Goal: Information Seeking & Learning: Learn about a topic

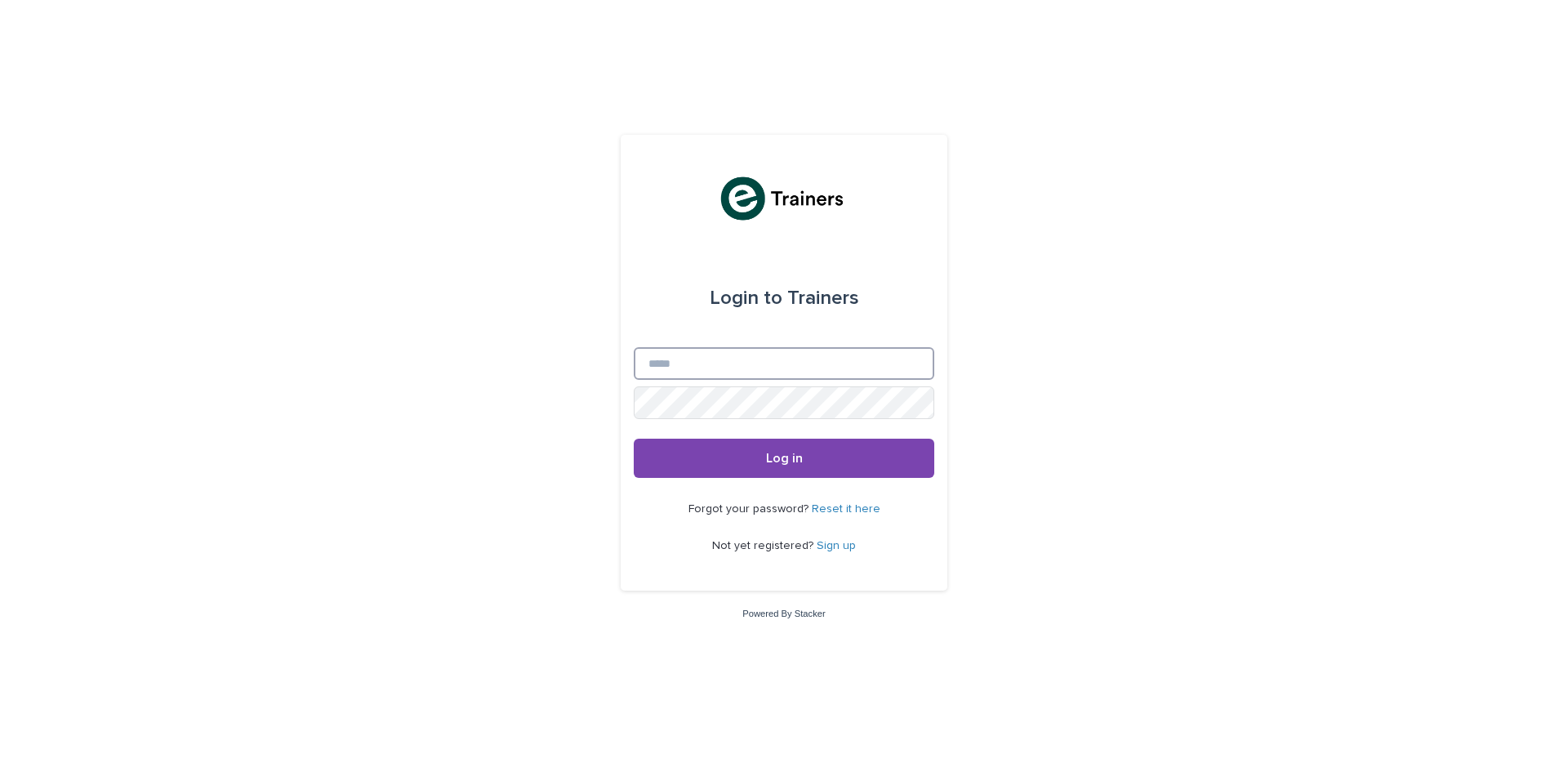
click at [702, 360] on input "Email" at bounding box center [784, 364] width 301 height 33
type input "**********"
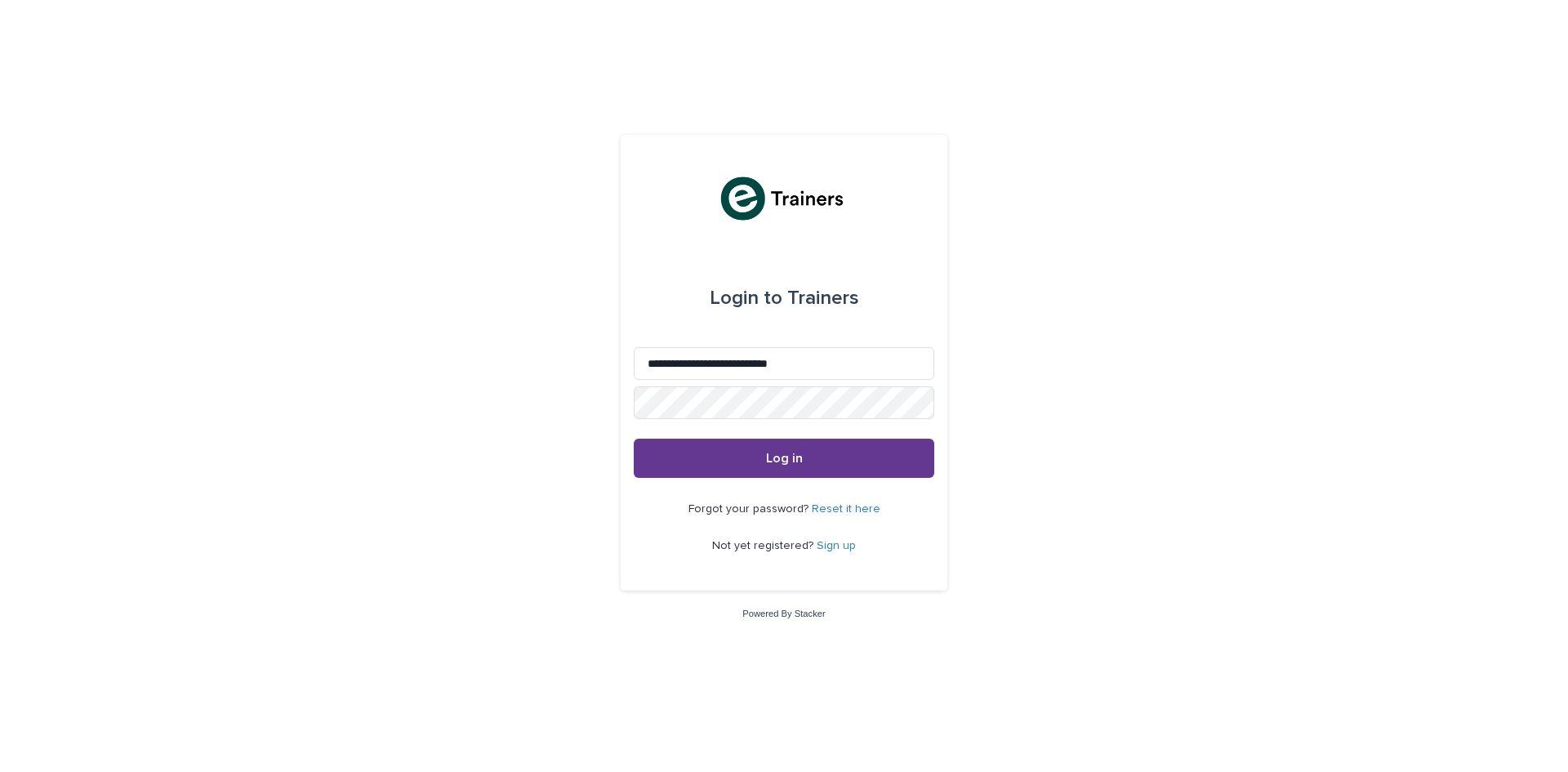
click at [788, 463] on span "Log in" at bounding box center [784, 458] width 37 height 13
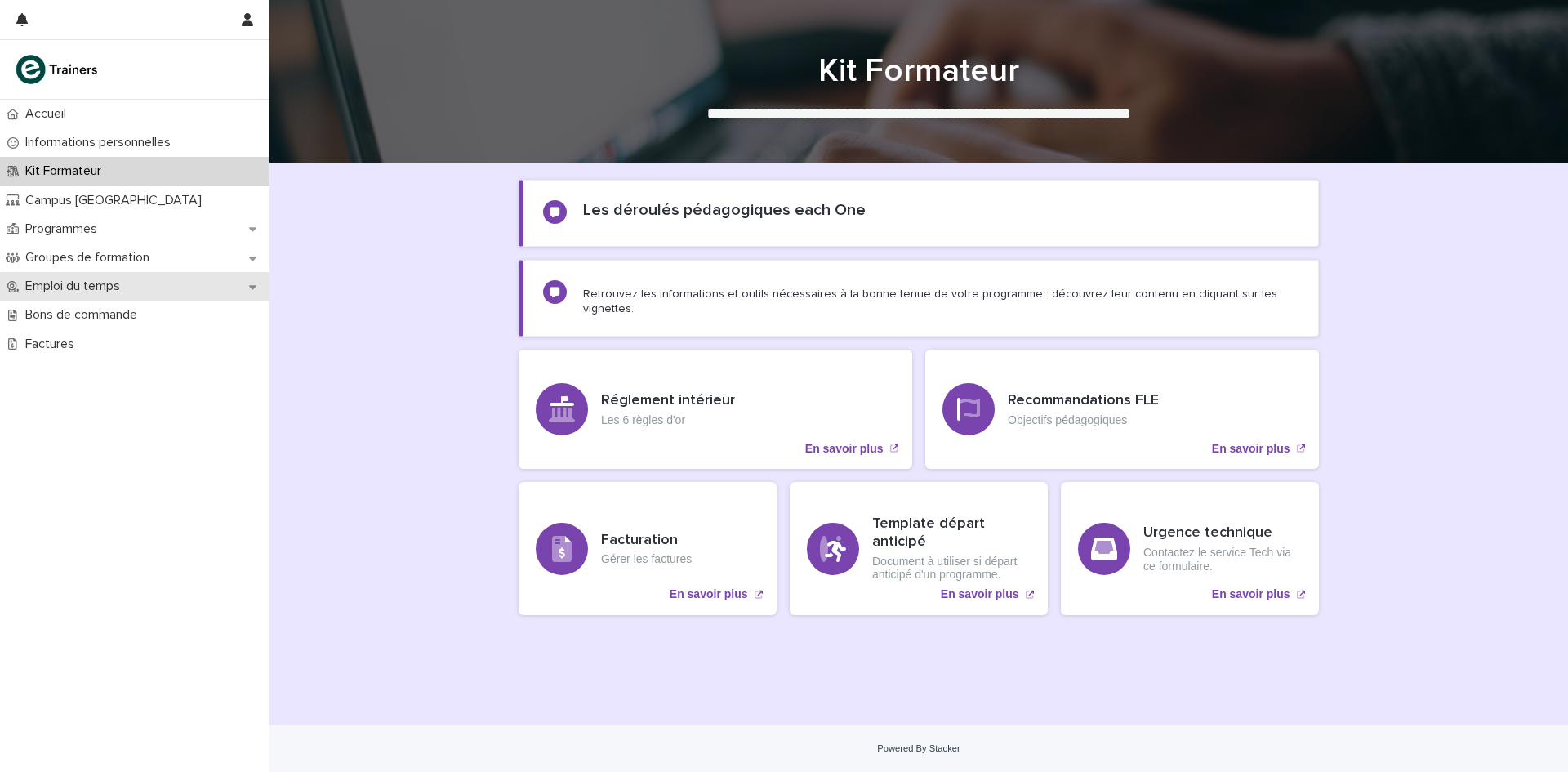
click at [249, 287] on icon at bounding box center [252, 286] width 8 height 11
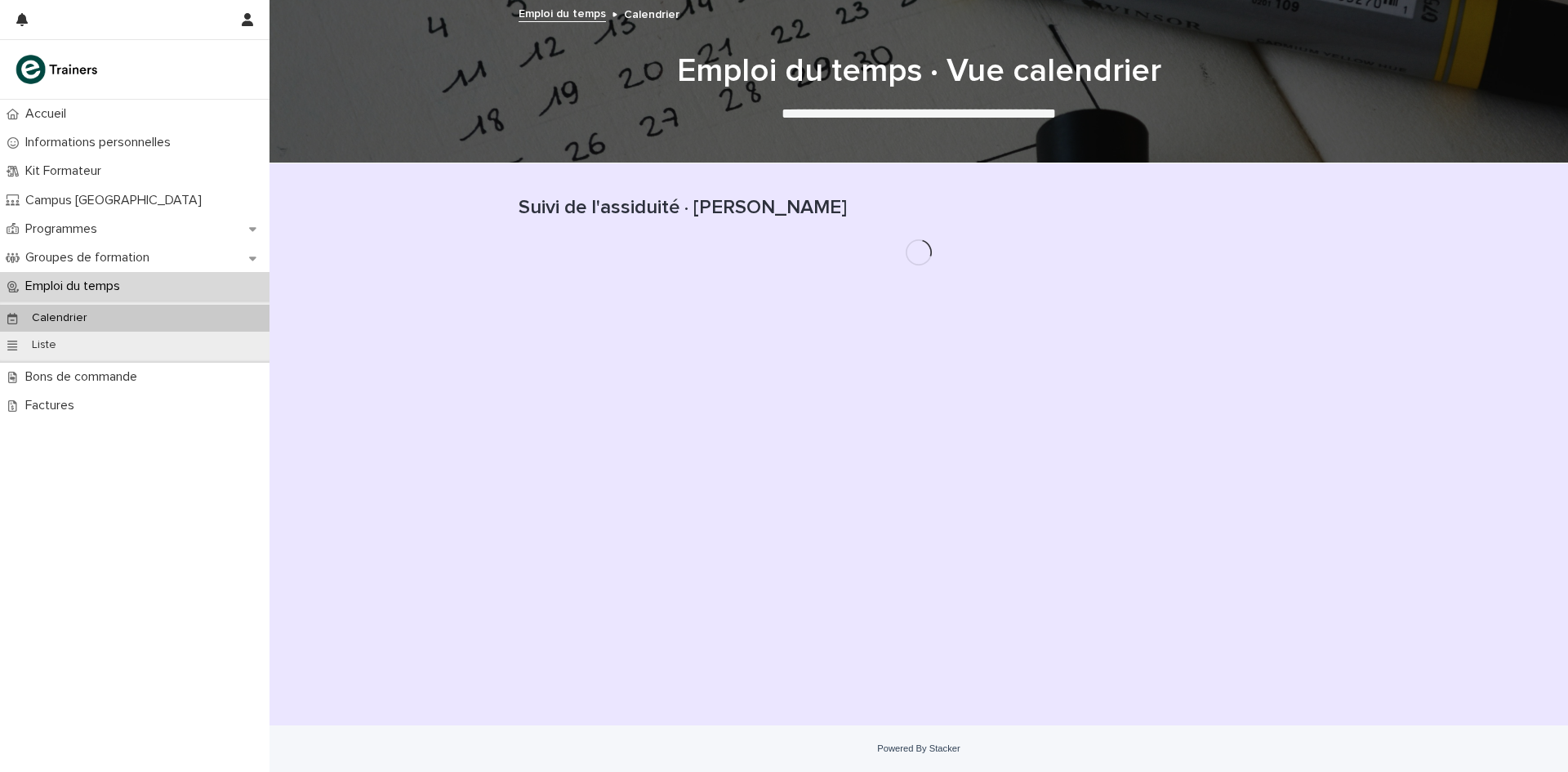
click at [184, 319] on div "Calendrier" at bounding box center [134, 318] width 270 height 27
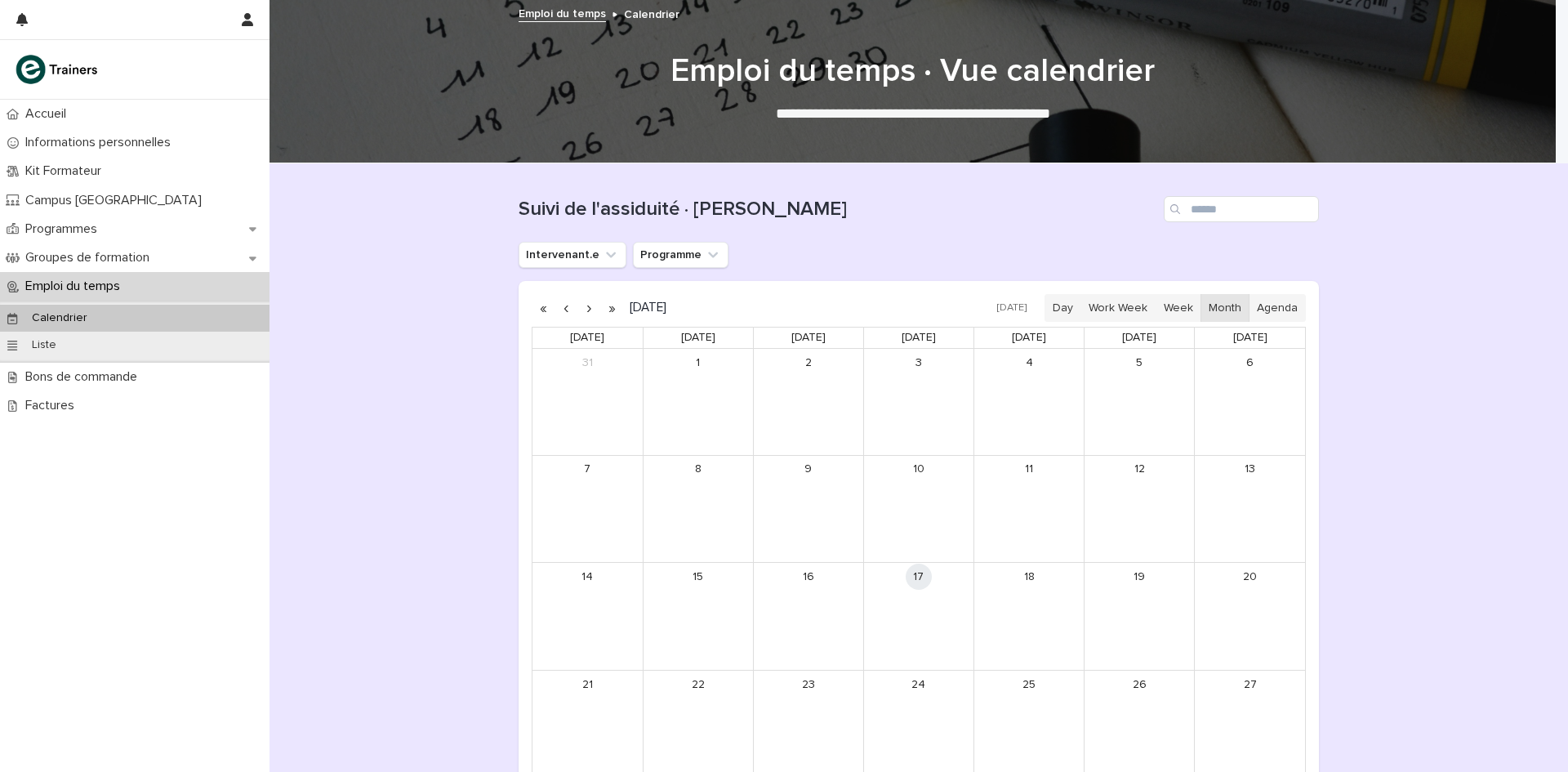
click at [583, 307] on button "button" at bounding box center [588, 308] width 23 height 26
click at [252, 233] on icon at bounding box center [252, 228] width 8 height 11
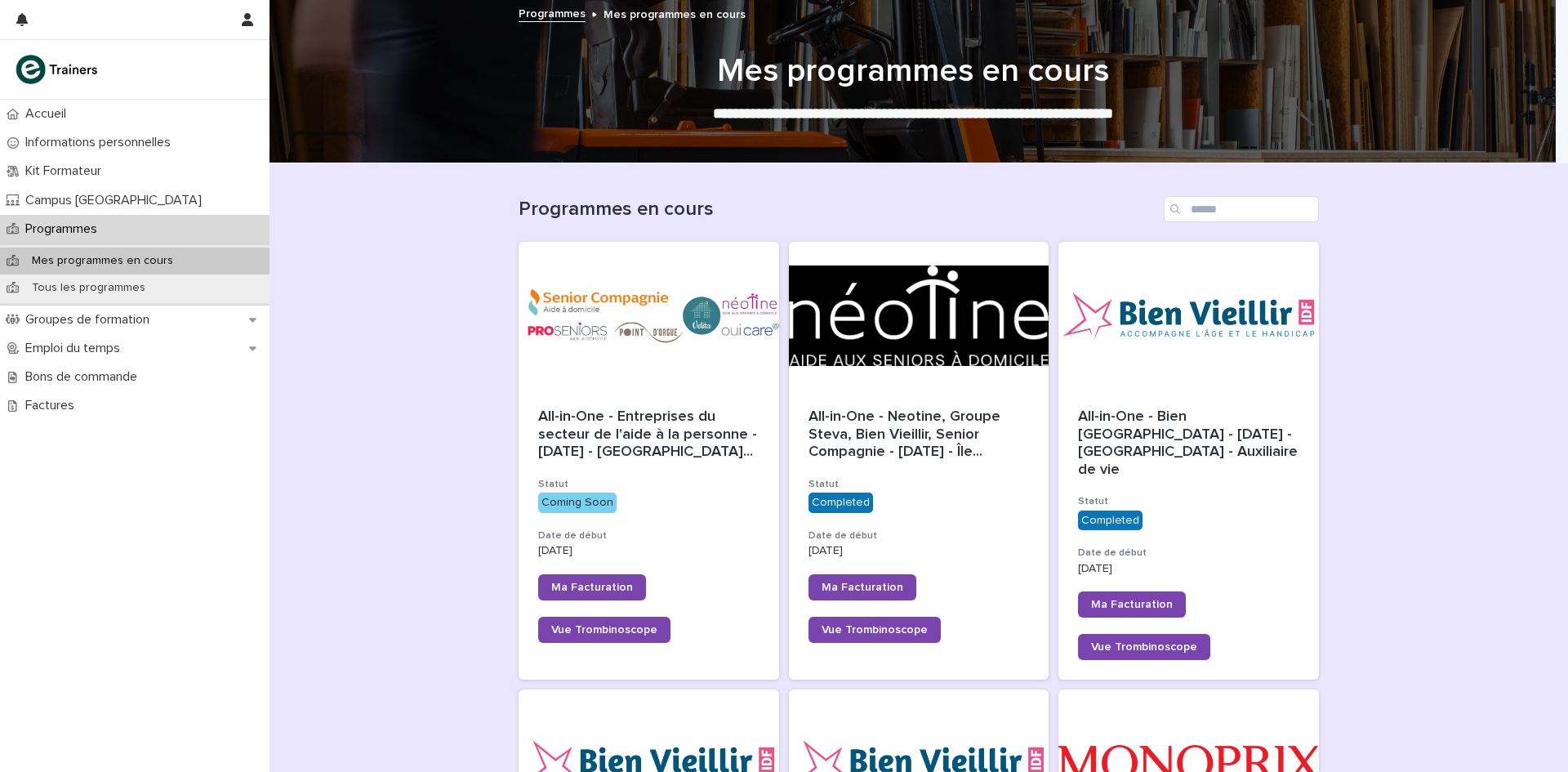
click at [226, 258] on div "Mes programmes en cours" at bounding box center [134, 260] width 270 height 27
click at [631, 329] on div at bounding box center [649, 315] width 260 height 147
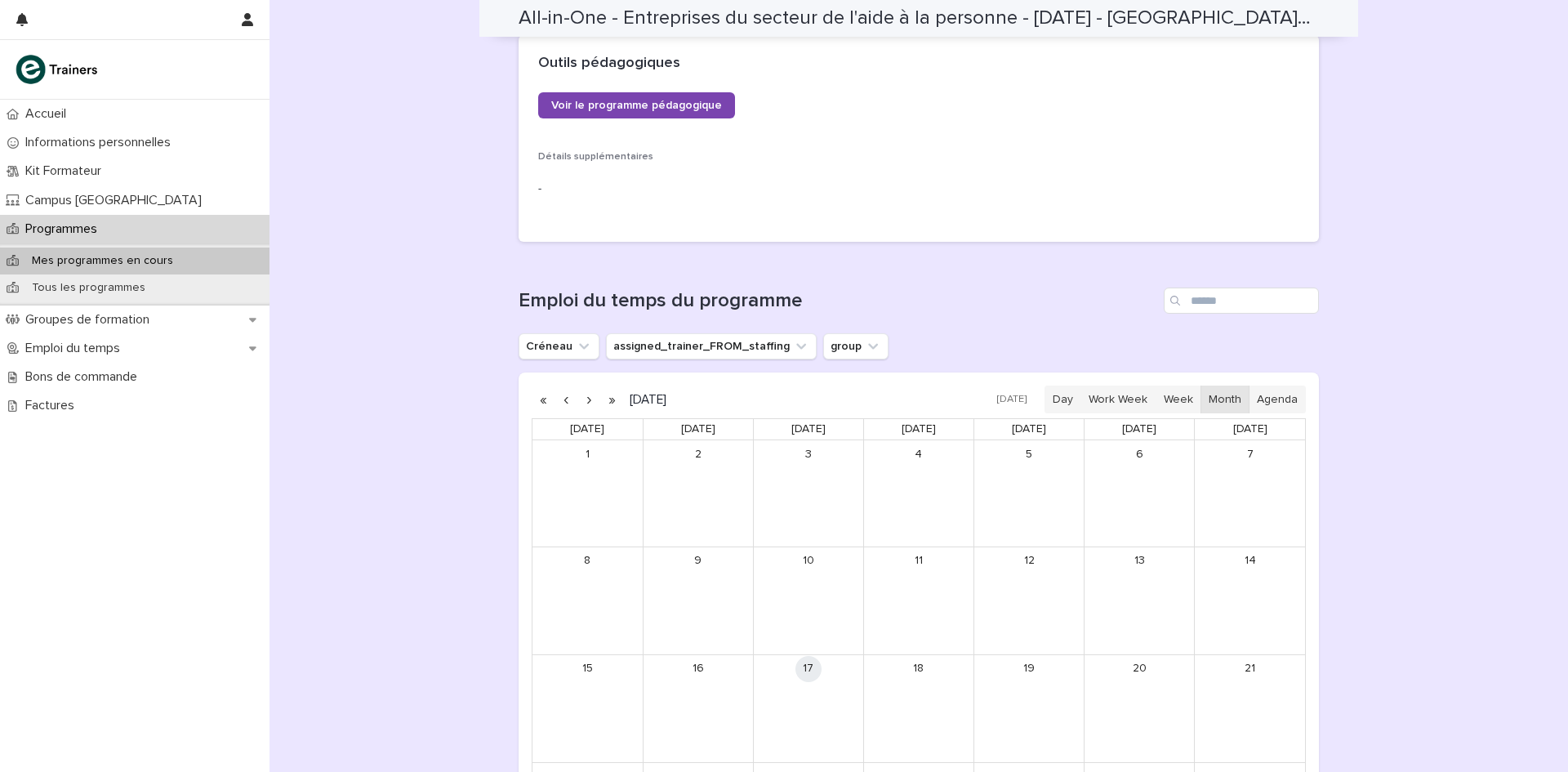
scroll to position [899, 0]
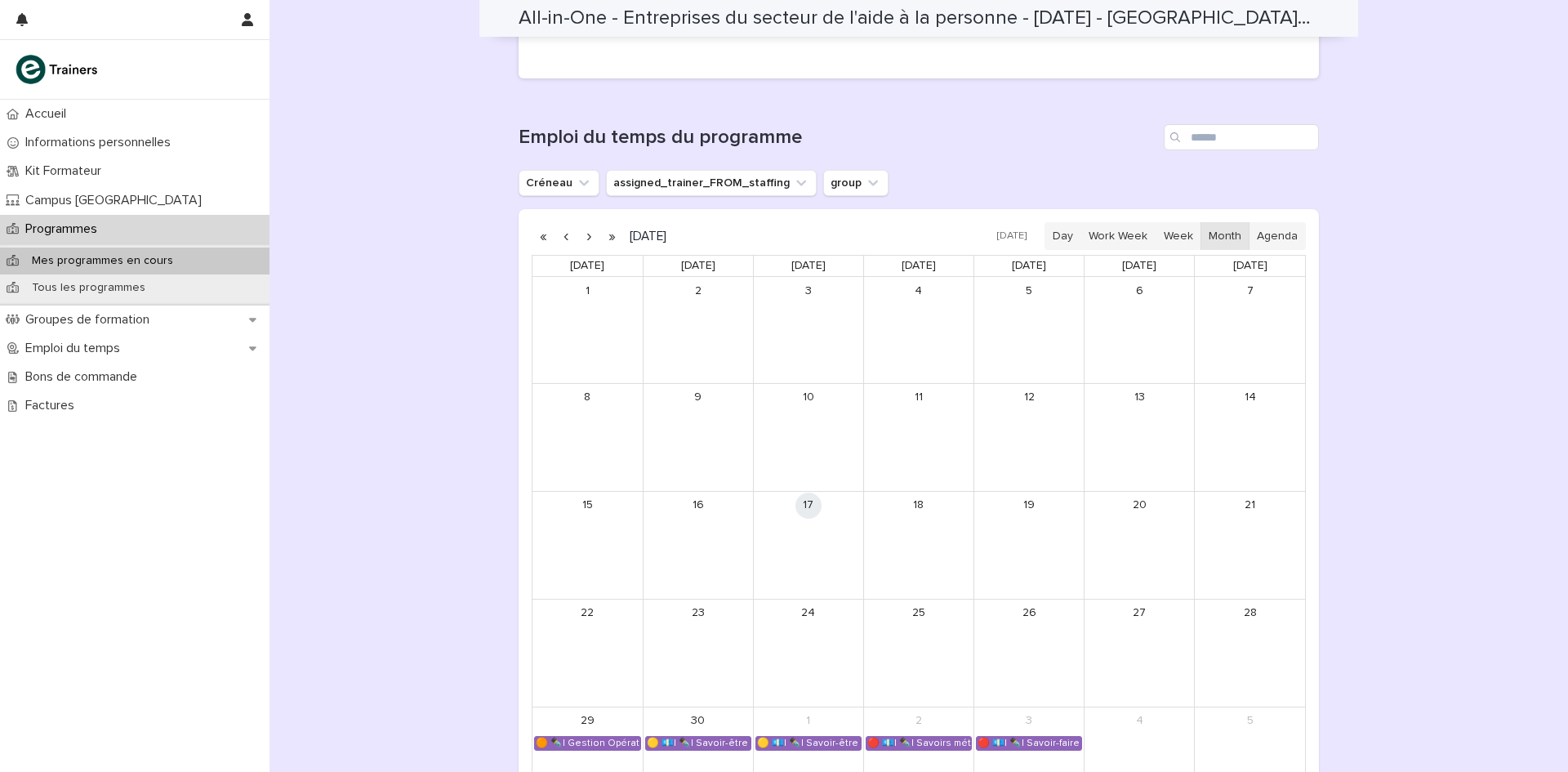
click at [579, 236] on button "button" at bounding box center [588, 236] width 23 height 26
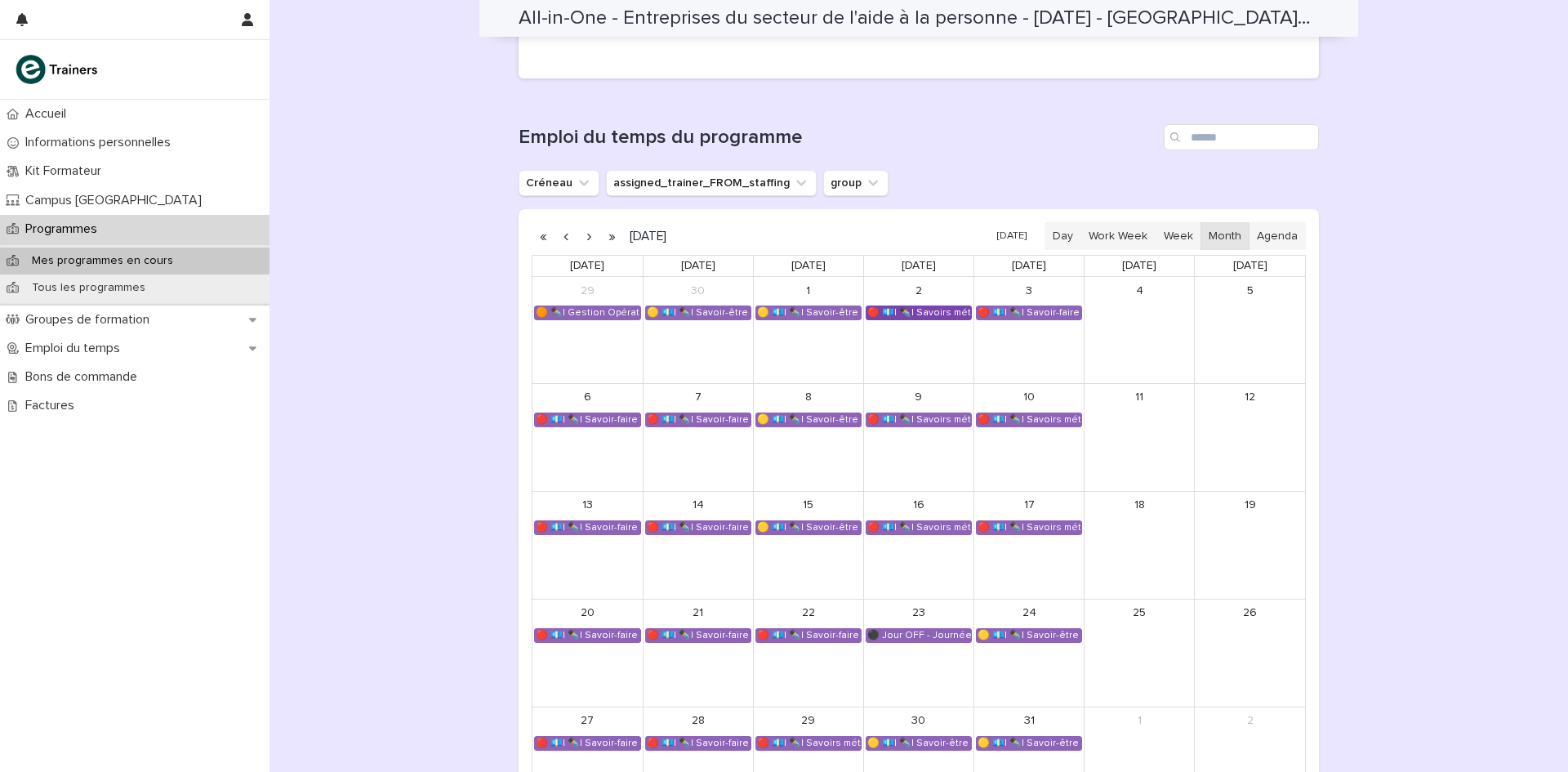
click at [924, 312] on div "🔴 💶| ✒️| Savoirs métier - Découvrir le métier et l'environnement de travail de …" at bounding box center [918, 313] width 104 height 13
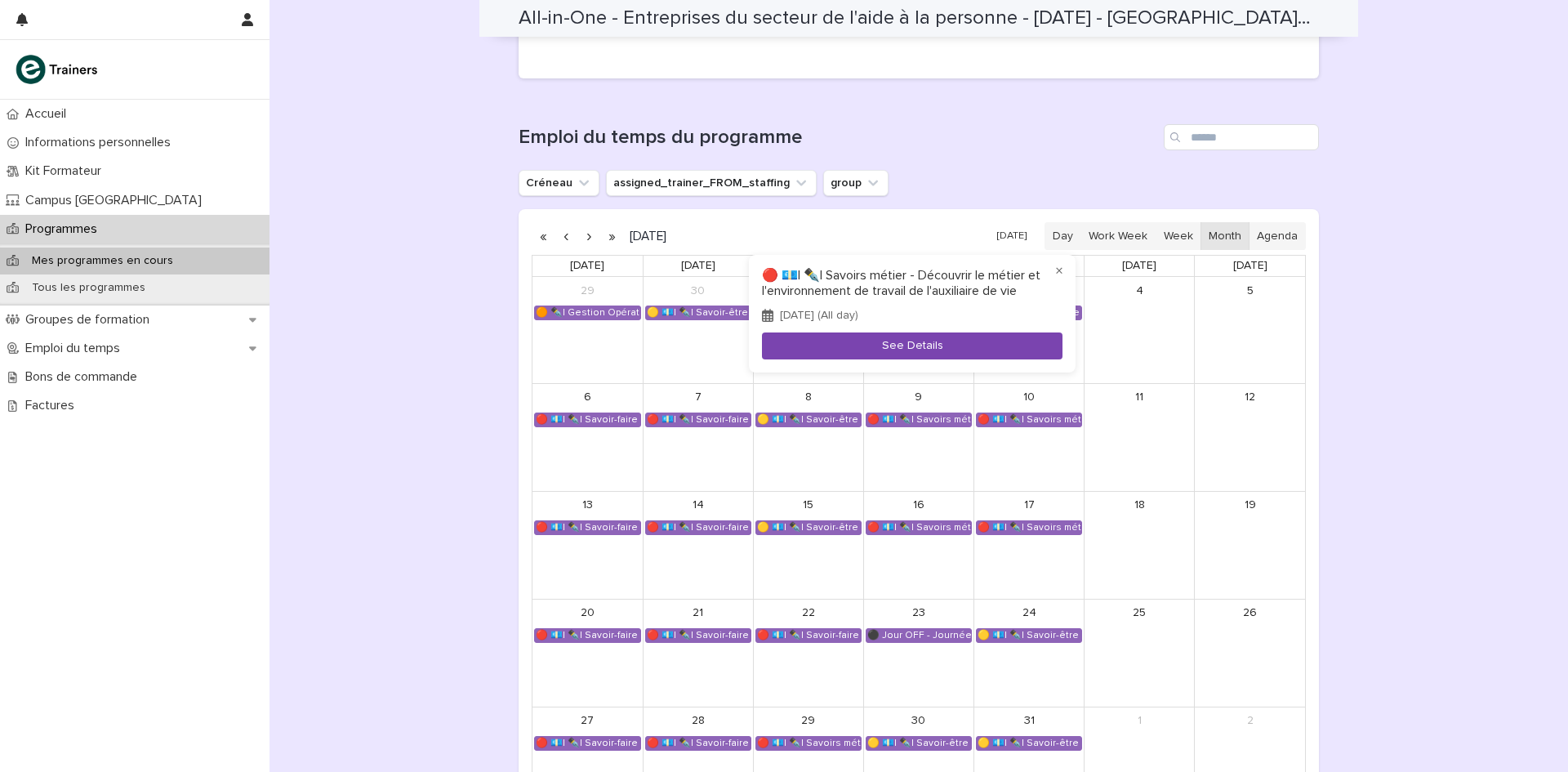
click at [922, 342] on button "See Details" at bounding box center [912, 346] width 301 height 27
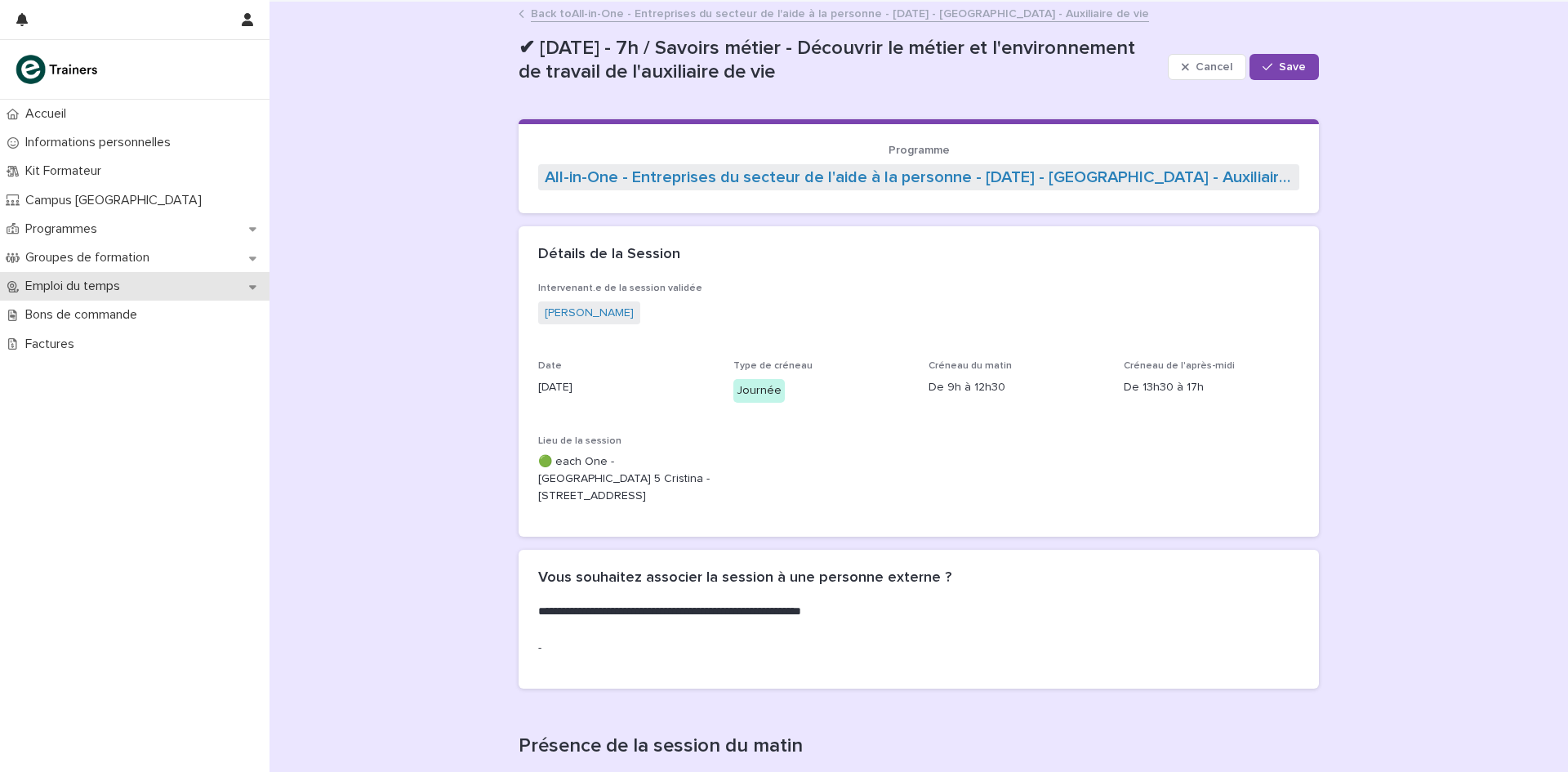
click at [249, 287] on icon at bounding box center [252, 286] width 8 height 11
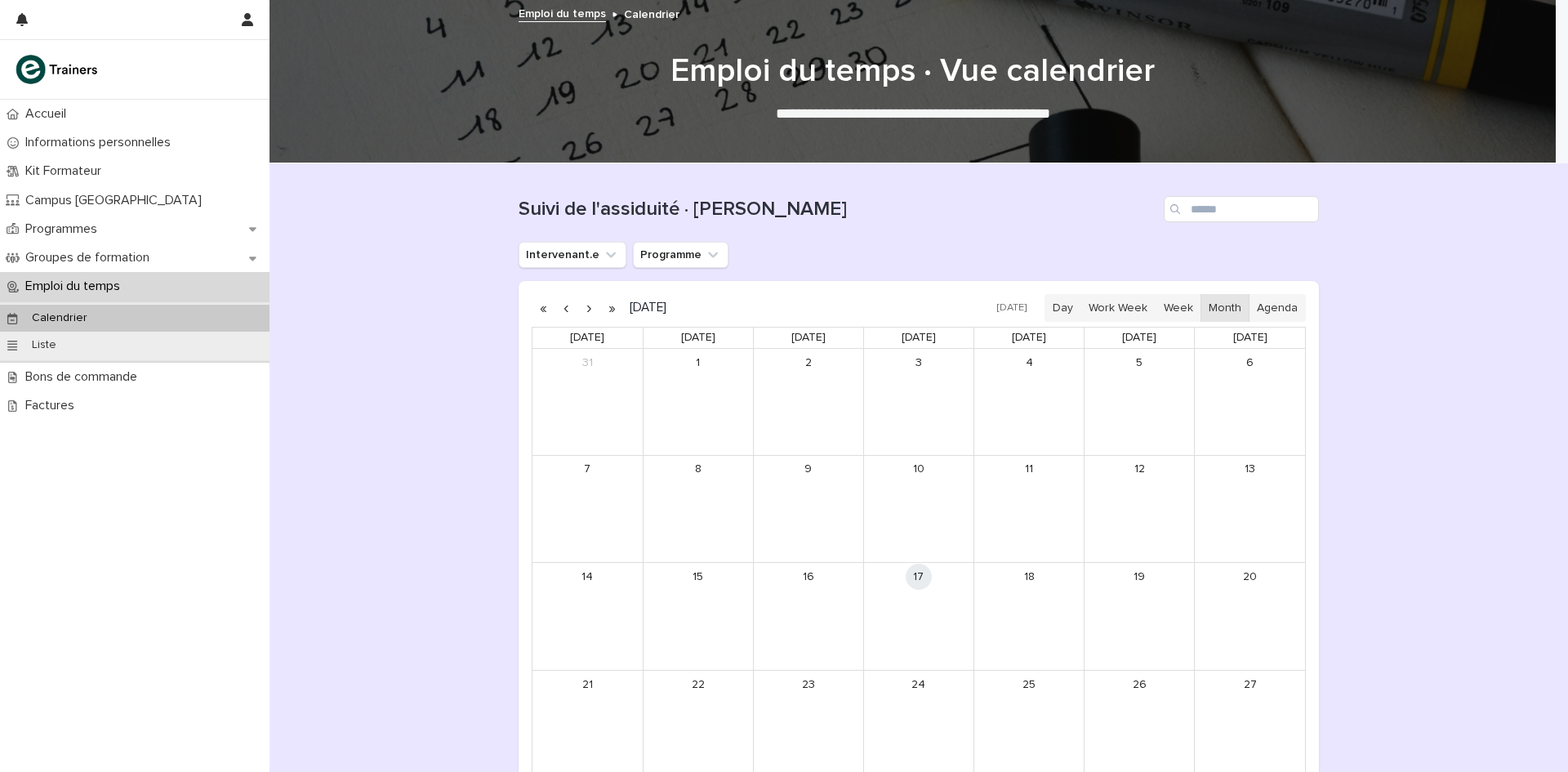
click at [240, 322] on div "Calendrier" at bounding box center [134, 318] width 270 height 27
click at [130, 134] on div "Informations personnelles" at bounding box center [134, 142] width 270 height 28
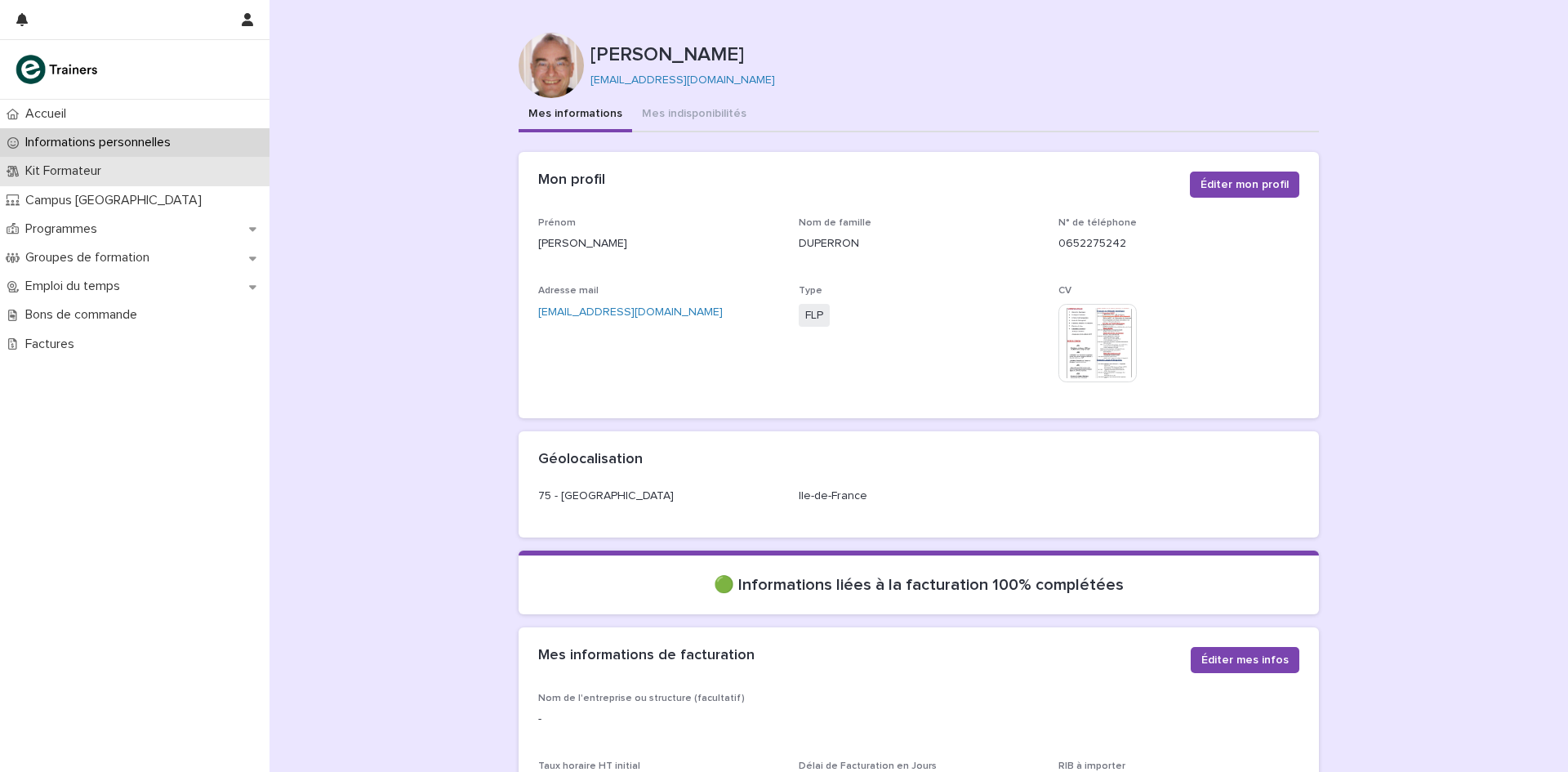
click at [57, 169] on p "Kit Formateur" at bounding box center [66, 171] width 96 height 16
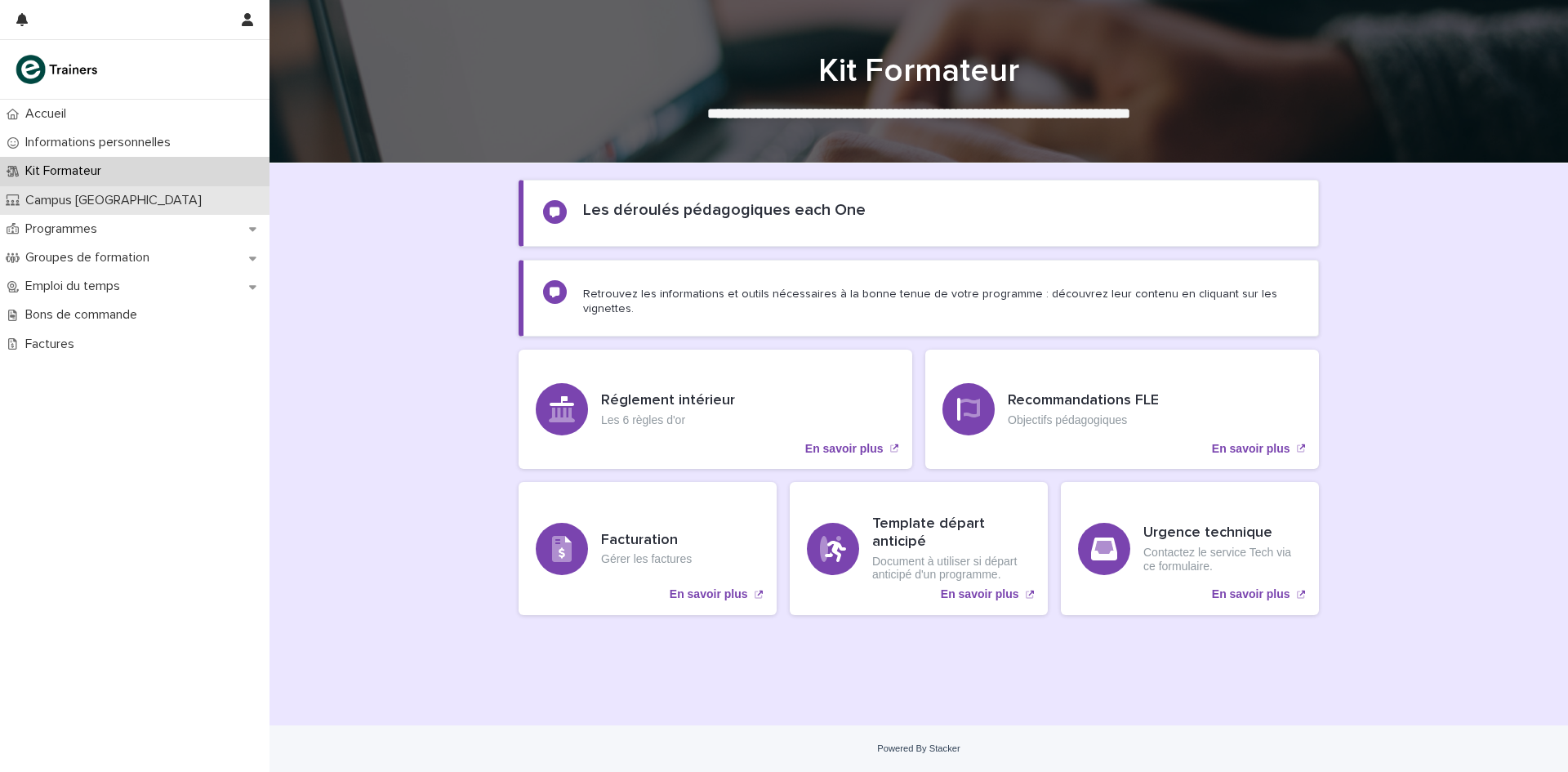
click at [115, 198] on p "Campus [GEOGRAPHIC_DATA]" at bounding box center [117, 201] width 196 height 16
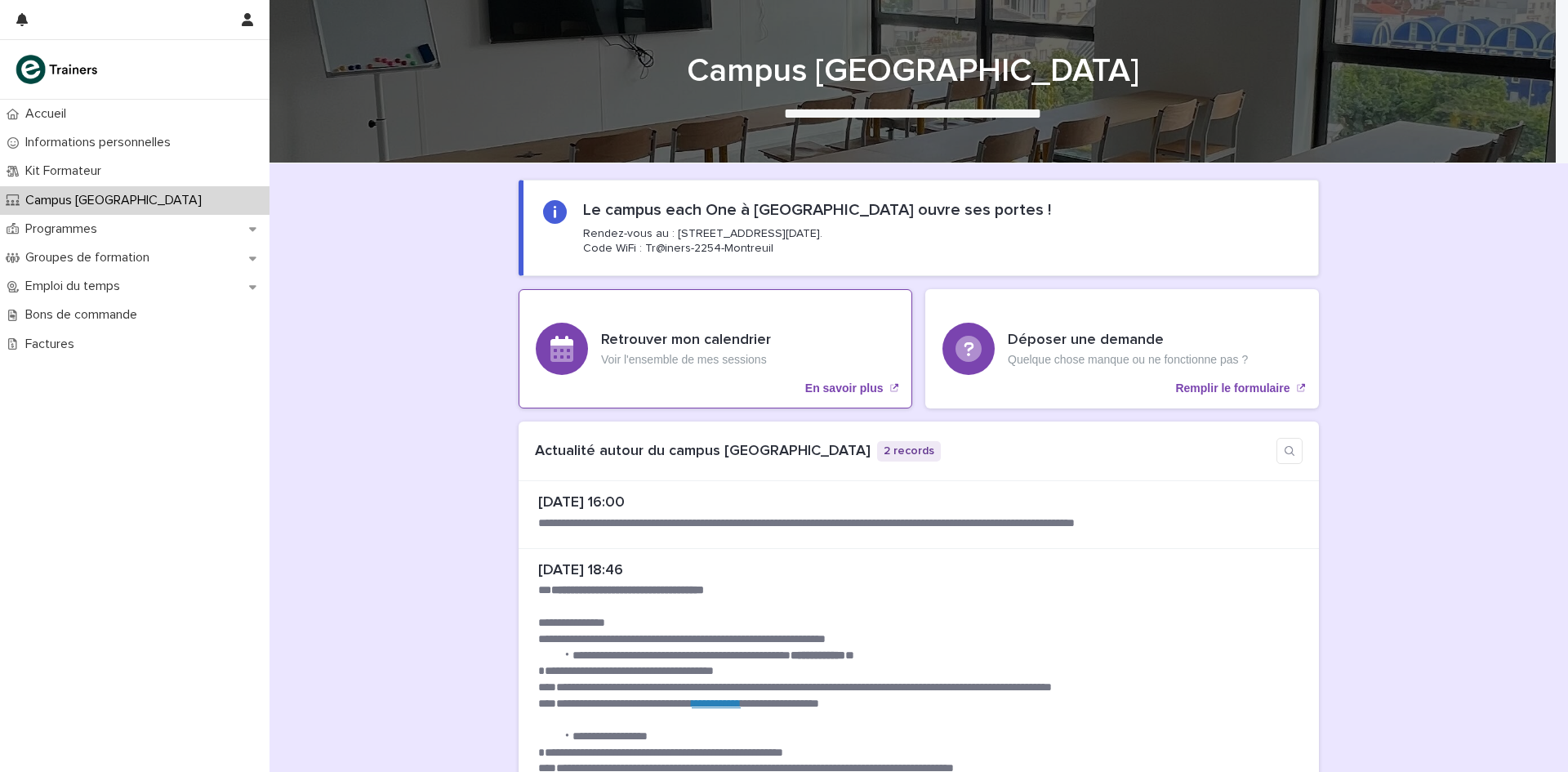
click at [709, 352] on div "Retrouver mon calendrier Voir l'ensemble de mes sessions" at bounding box center [686, 349] width 170 height 34
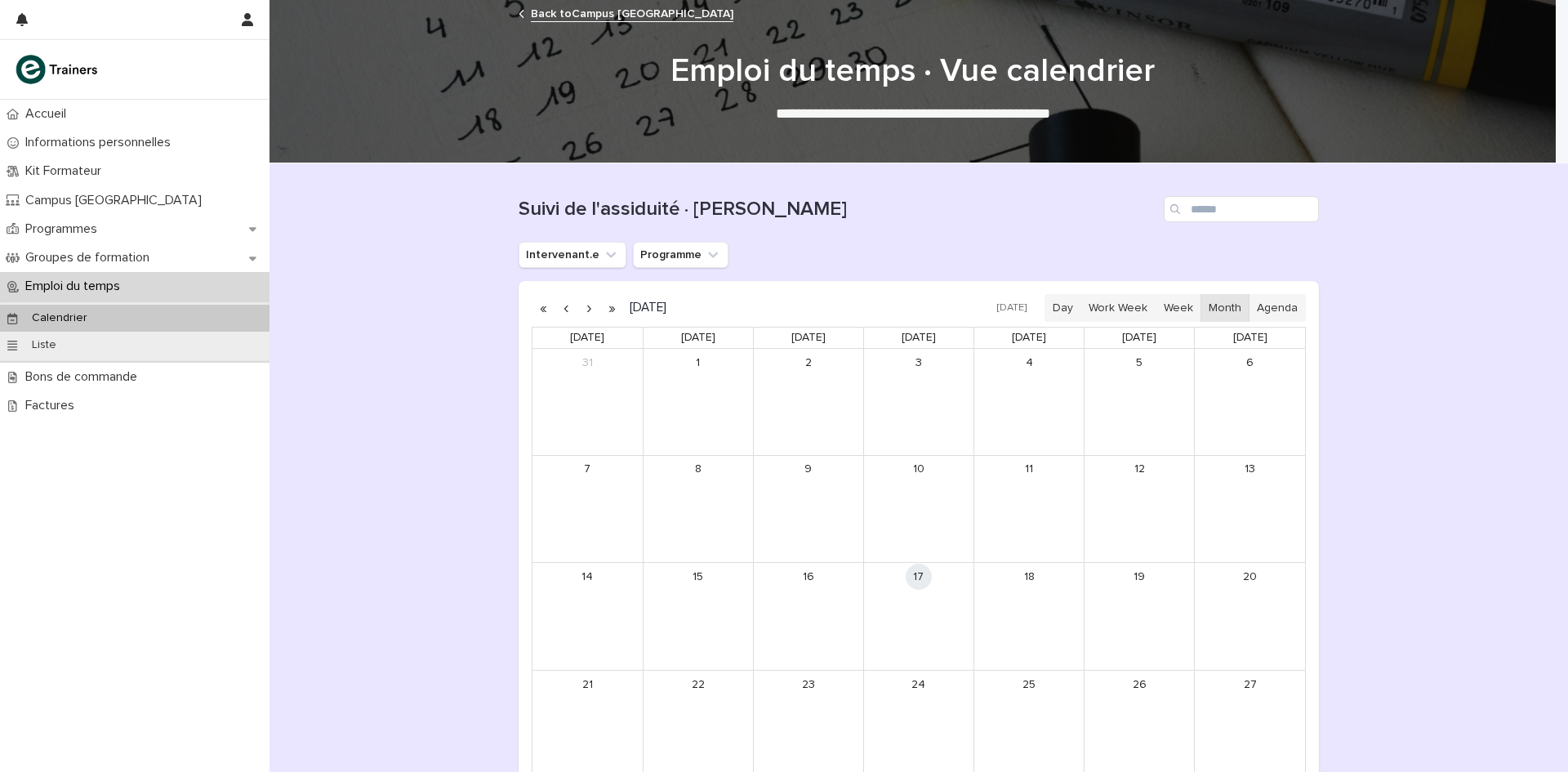
click at [581, 307] on button "button" at bounding box center [588, 308] width 23 height 26
click at [582, 307] on button "button" at bounding box center [588, 308] width 23 height 26
